Goal: Transaction & Acquisition: Purchase product/service

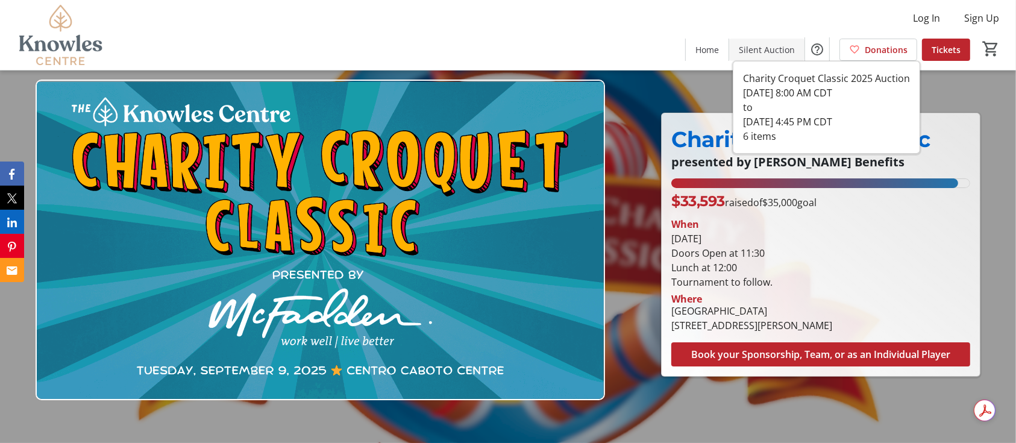
click at [759, 49] on span "Silent Auction" at bounding box center [766, 49] width 56 height 13
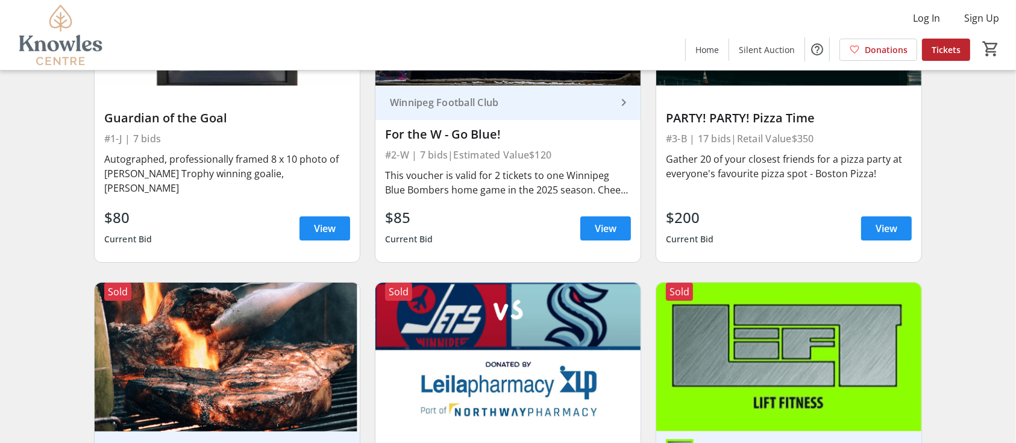
scroll to position [237, 0]
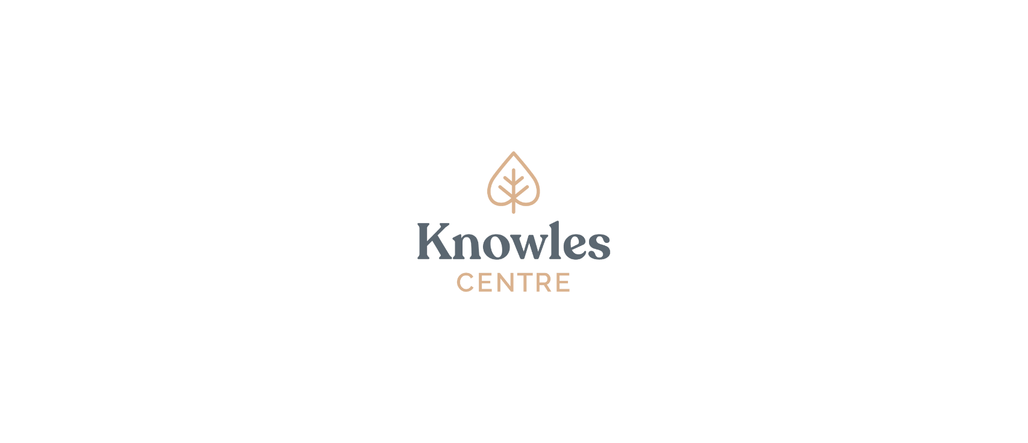
drag, startPoint x: 0, startPoint y: 0, endPoint x: 1025, endPoint y: 157, distance: 1037.2
click at [1025, 157] on html at bounding box center [514, 221] width 1028 height 443
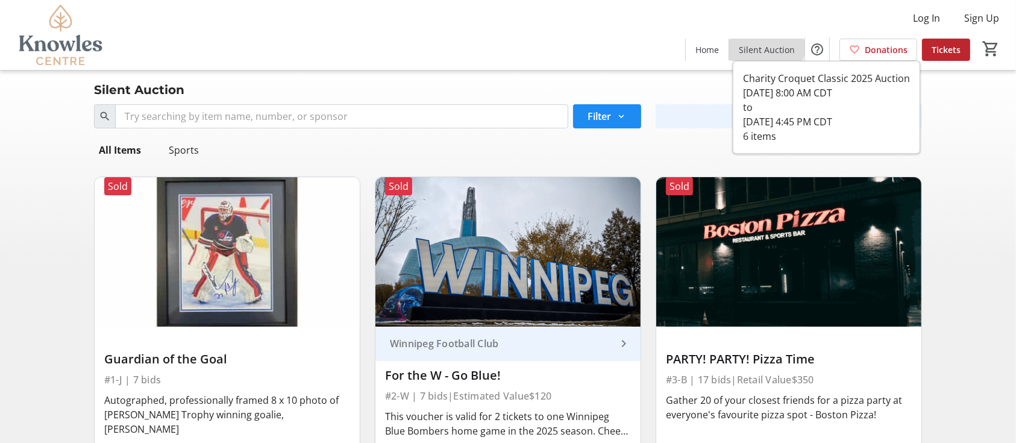
click at [755, 39] on span at bounding box center [766, 49] width 75 height 29
click at [760, 51] on span "Silent Auction" at bounding box center [766, 49] width 56 height 13
